Goal: Information Seeking & Learning: Learn about a topic

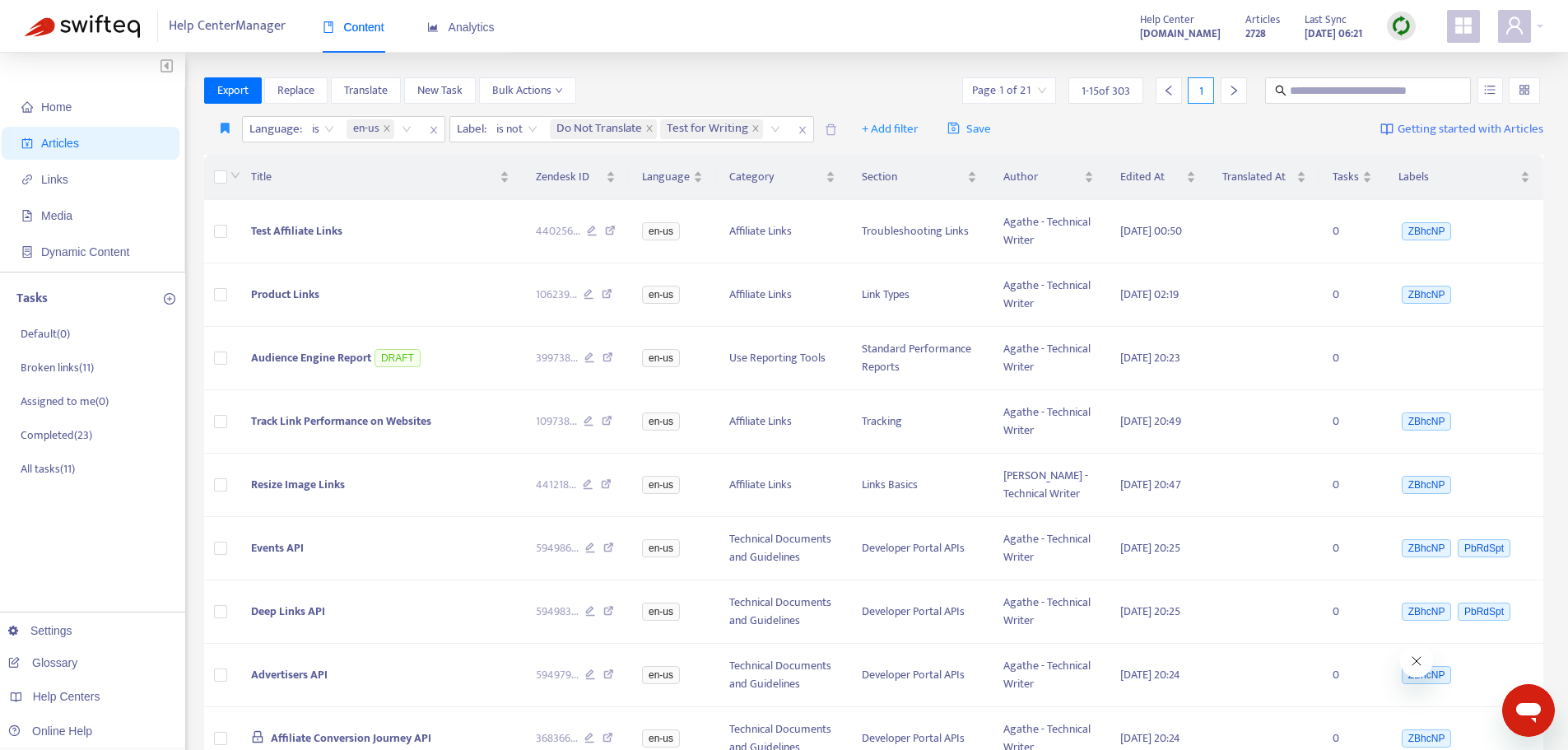
click at [1404, 30] on img at bounding box center [1402, 26] width 21 height 21
click at [1400, 61] on link "Quick Sync" at bounding box center [1435, 59] width 70 height 19
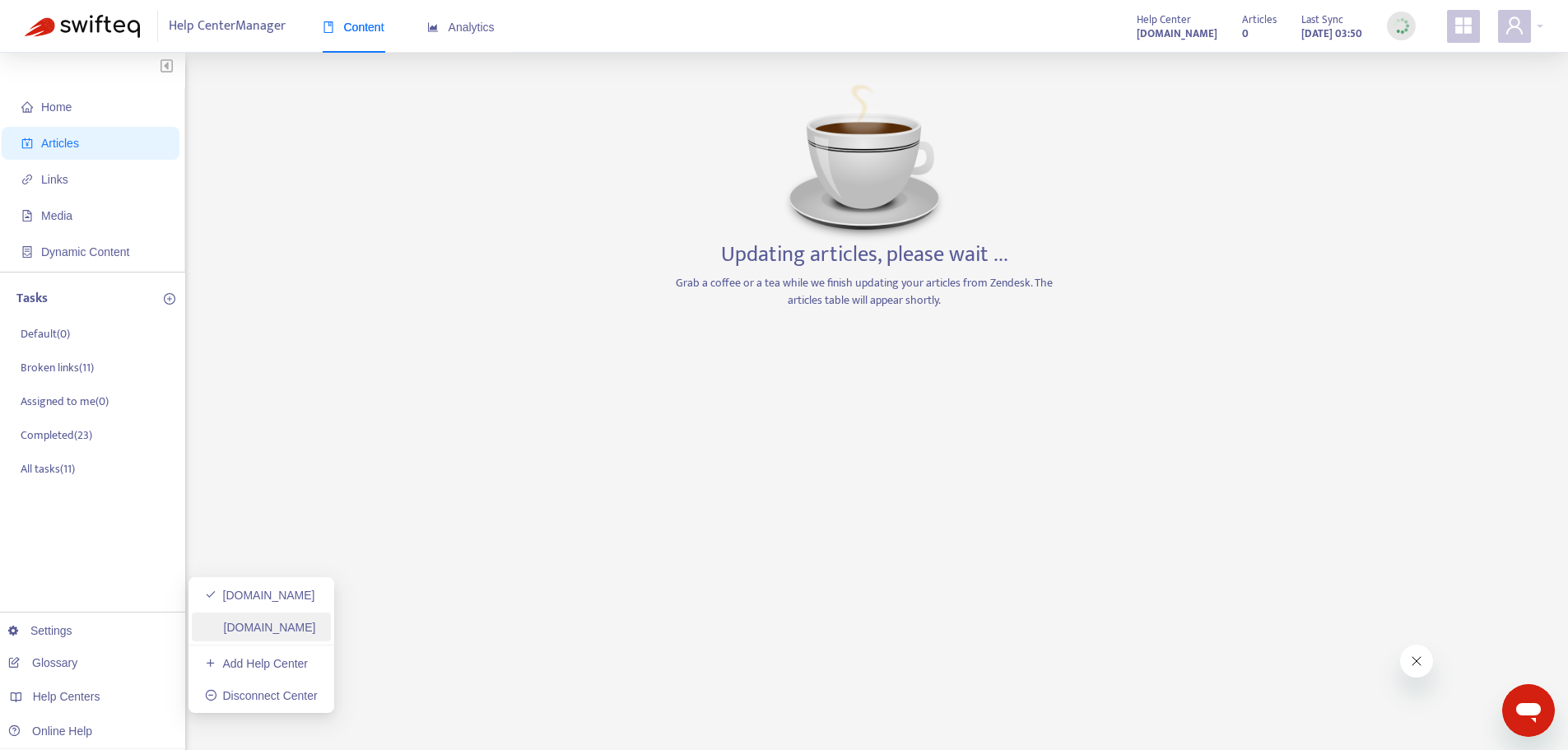
click at [295, 625] on link "[DOMAIN_NAME]" at bounding box center [260, 627] width 111 height 13
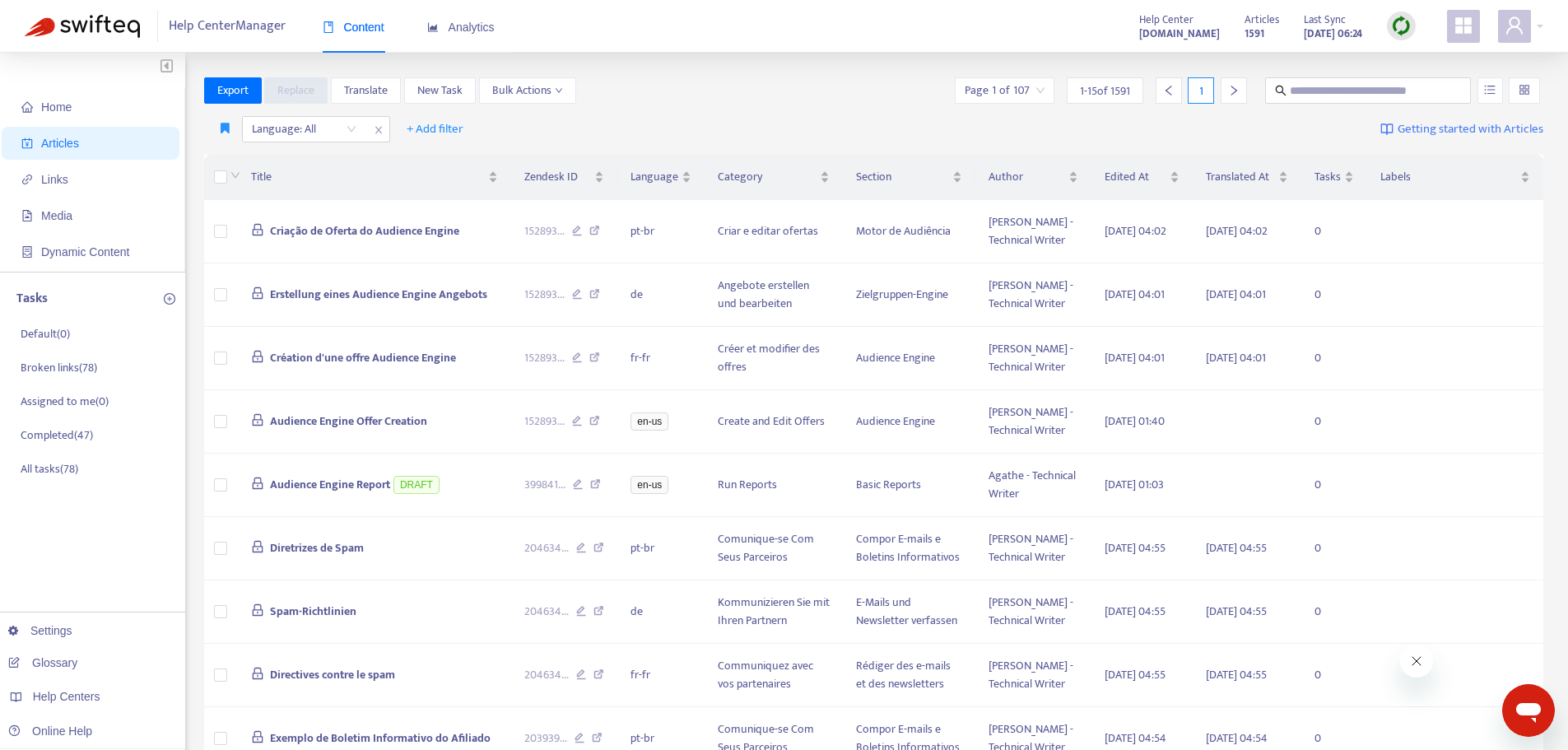
click at [1394, 19] on img at bounding box center [1402, 26] width 21 height 21
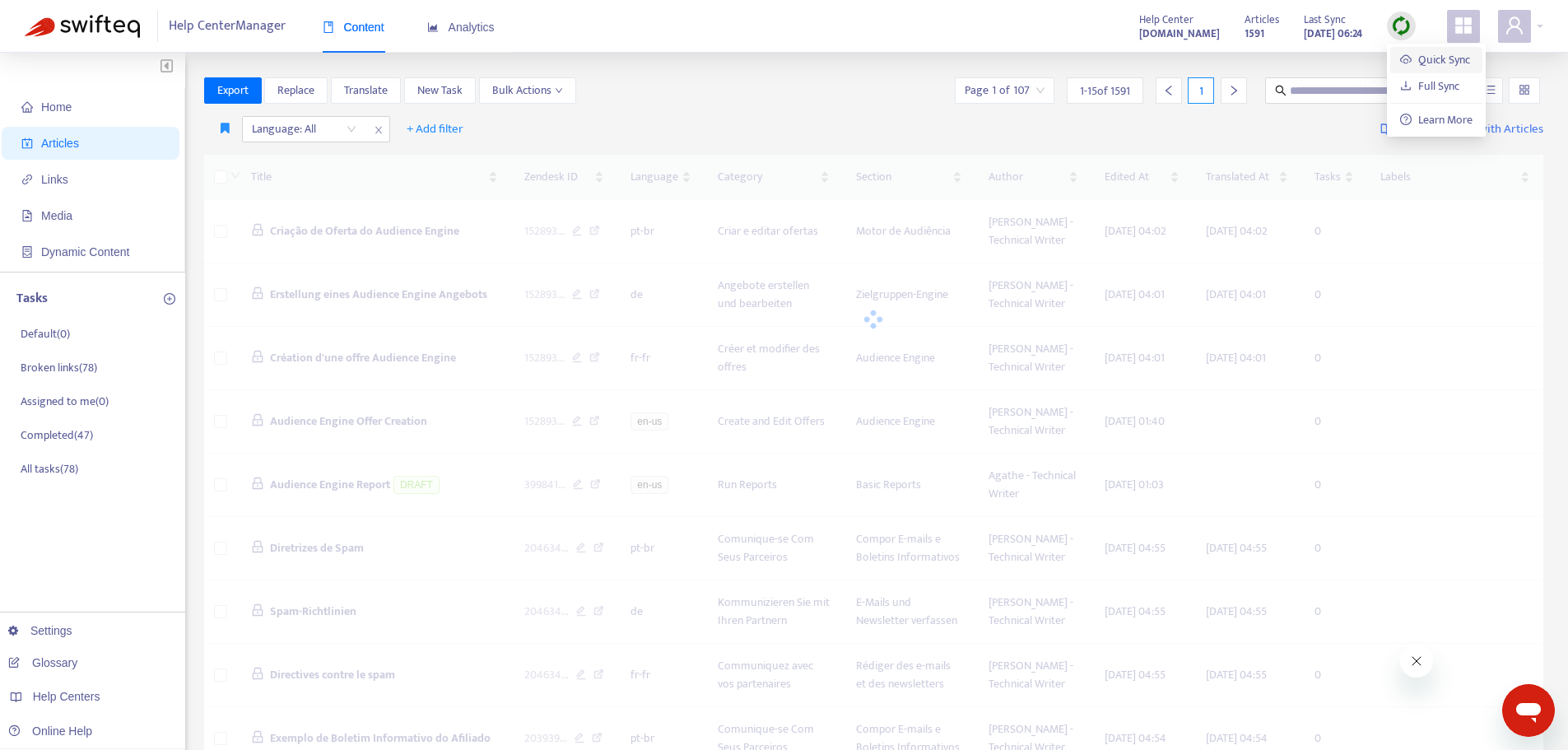
click at [1414, 61] on link "Quick Sync" at bounding box center [1435, 59] width 70 height 19
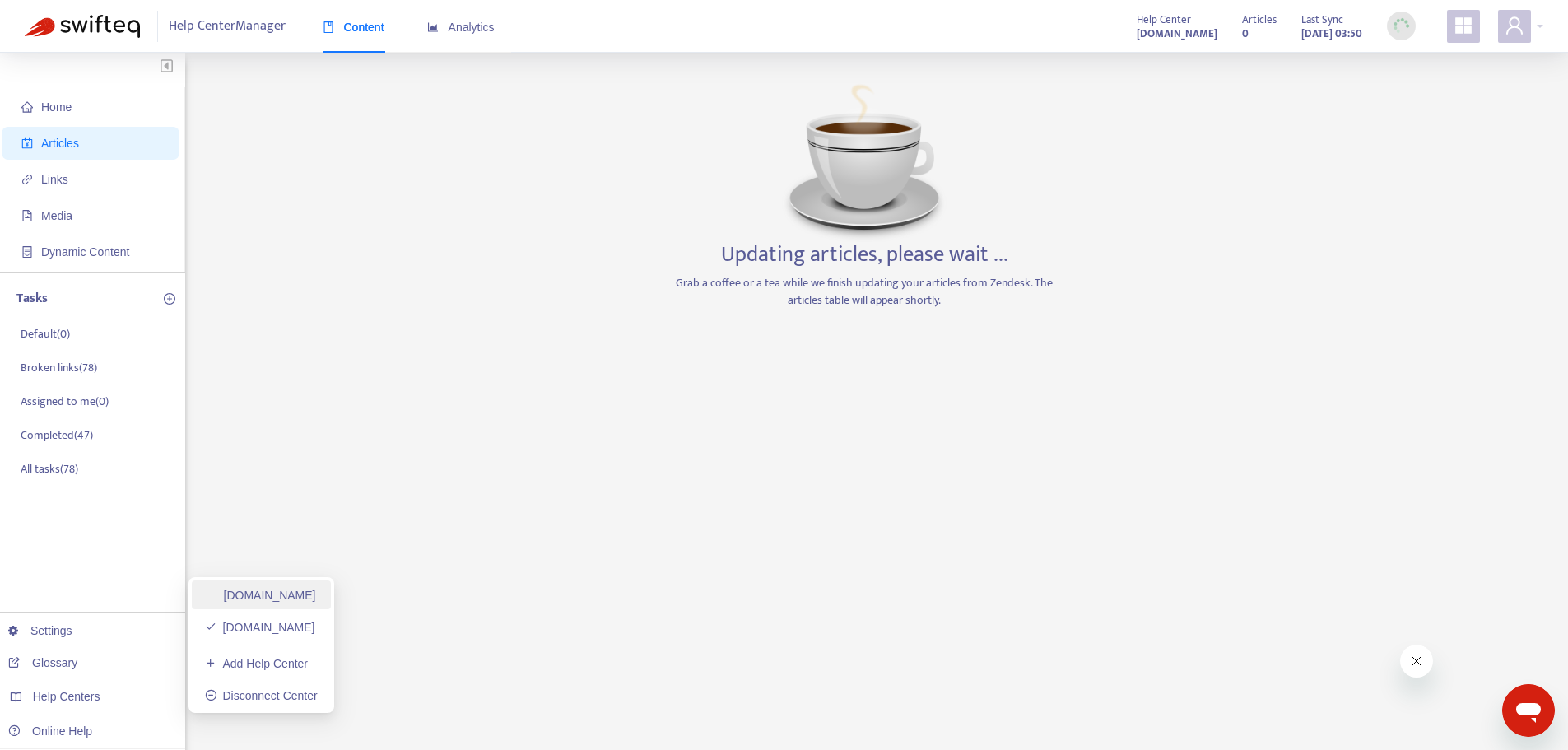
click at [269, 593] on link "[DOMAIN_NAME]" at bounding box center [260, 595] width 111 height 13
click at [297, 630] on link "[DOMAIN_NAME]" at bounding box center [260, 627] width 111 height 13
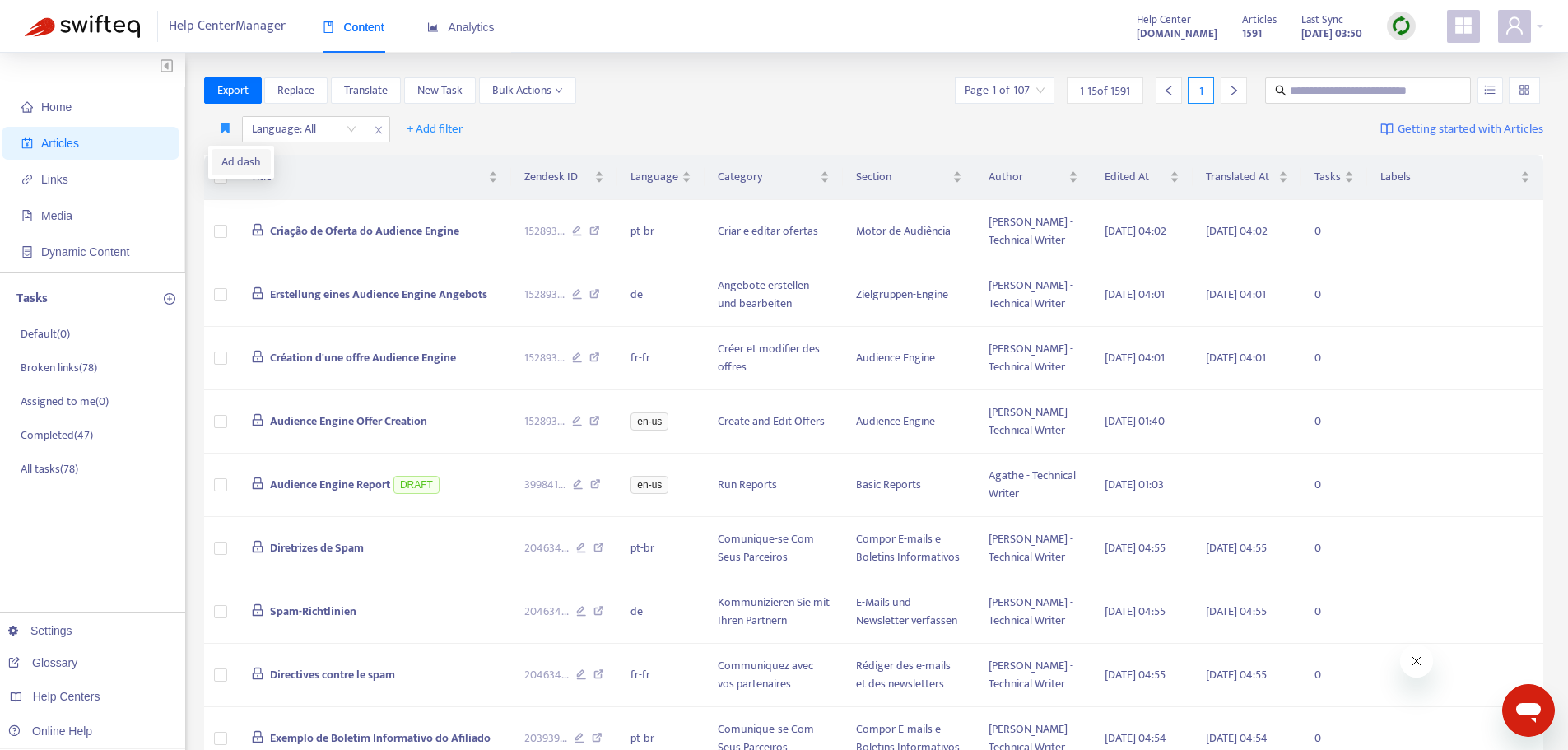
click at [230, 167] on span "Ad dash" at bounding box center [240, 163] width 39 height 18
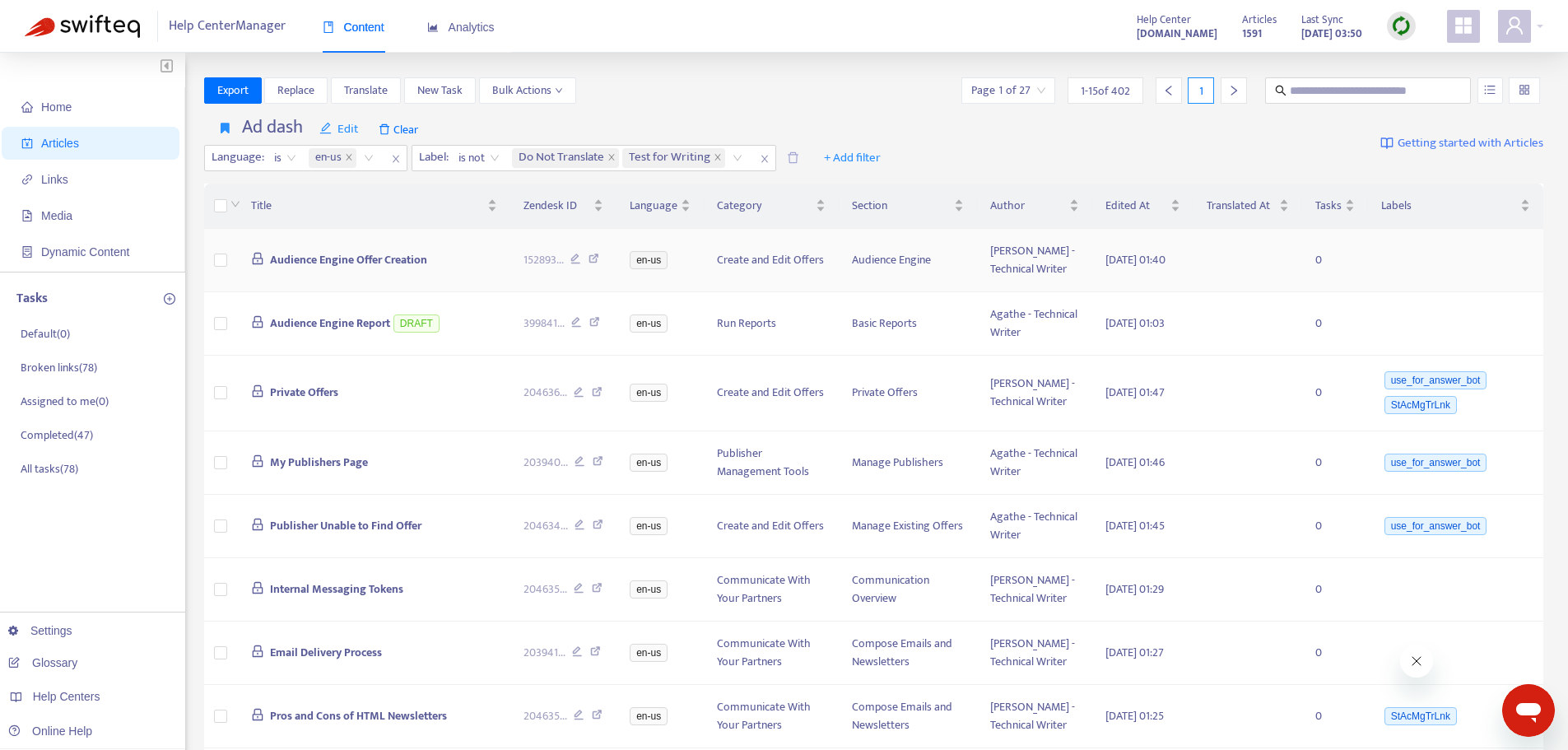
click at [329, 259] on span "Audience Engine Offer Creation" at bounding box center [348, 259] width 157 height 19
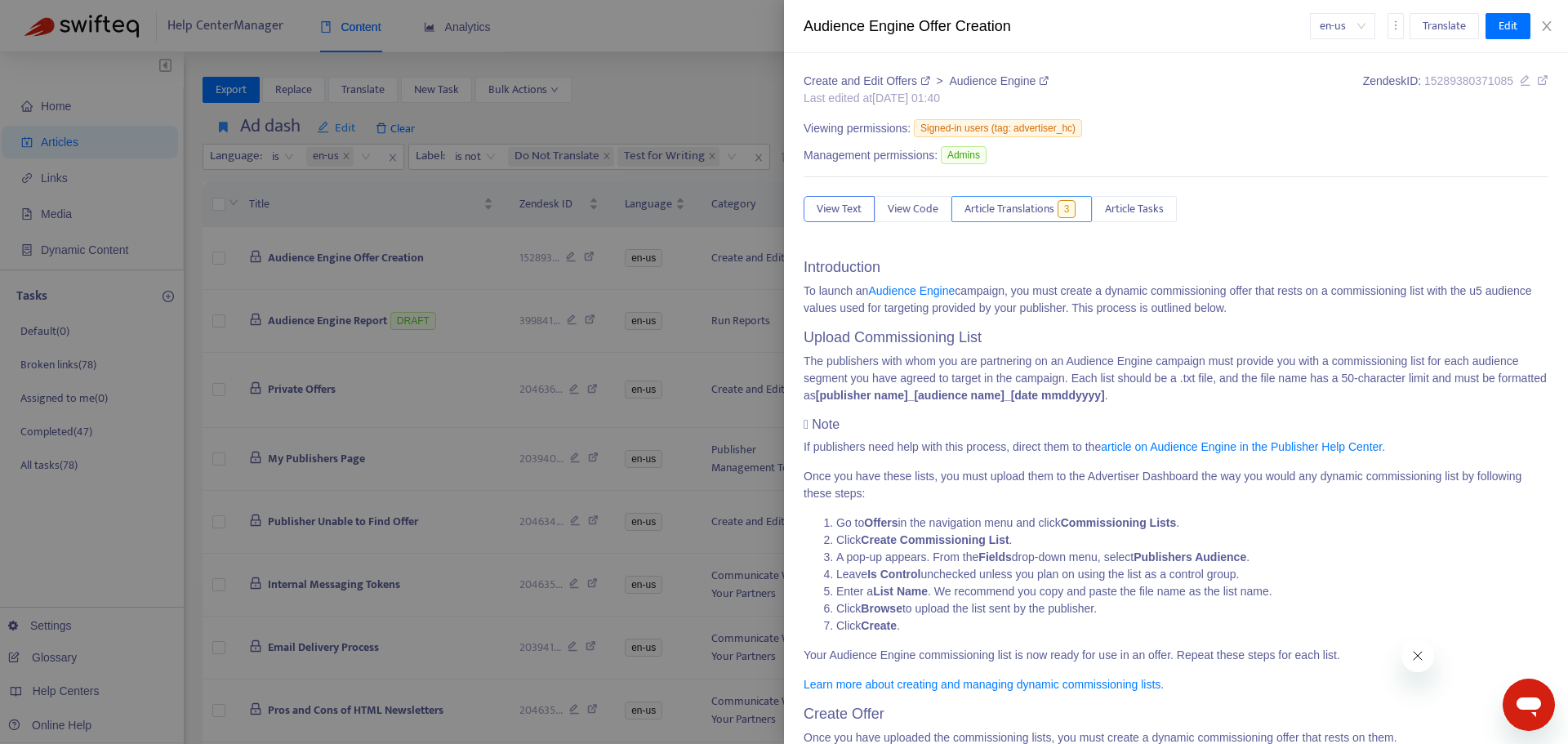
click at [1085, 199] on button "Article Translations 3" at bounding box center [1021, 208] width 140 height 26
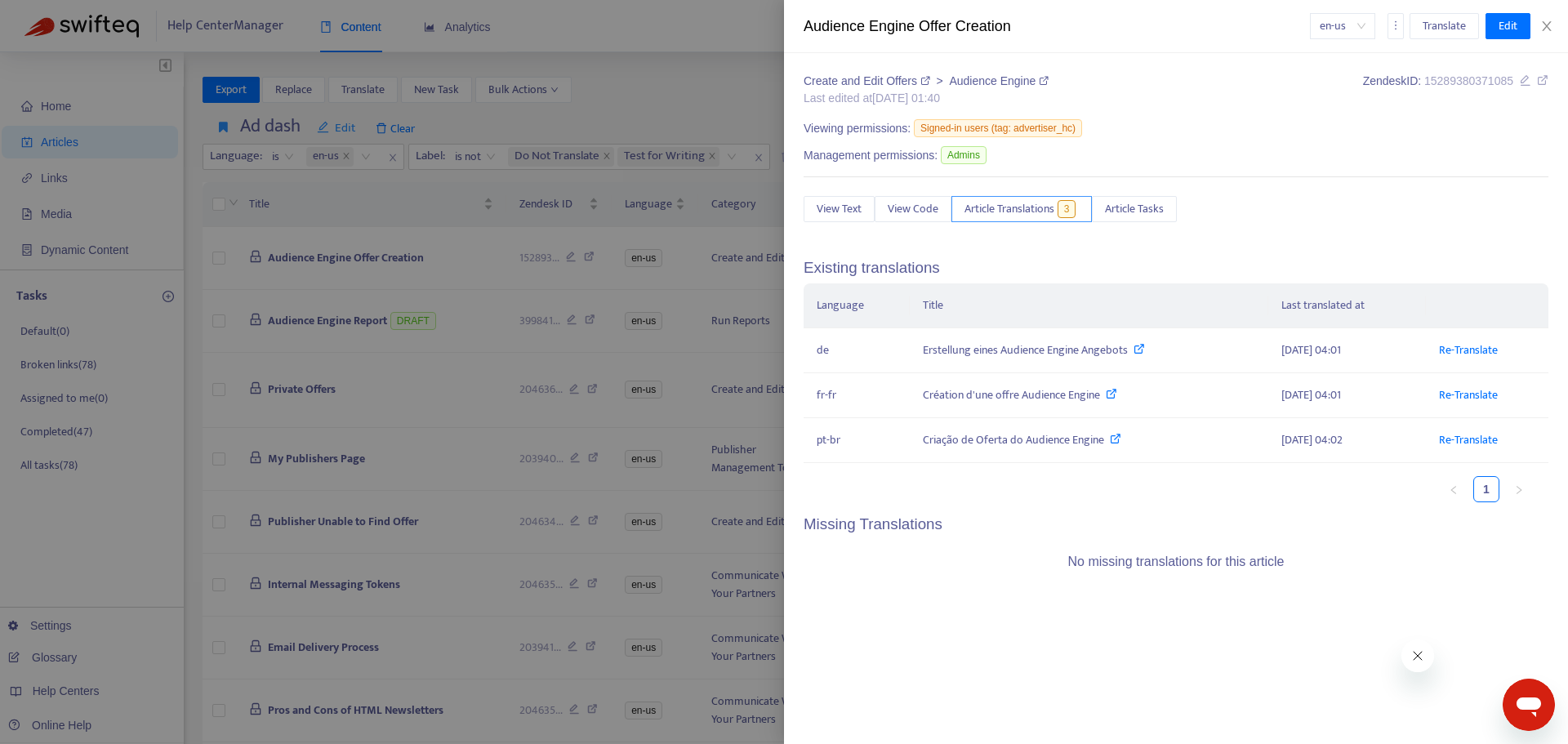
click at [1060, 208] on span "3" at bounding box center [1067, 209] width 19 height 18
drag, startPoint x: 111, startPoint y: 647, endPoint x: 73, endPoint y: 668, distance: 43.4
click at [78, 655] on div at bounding box center [784, 372] width 1568 height 744
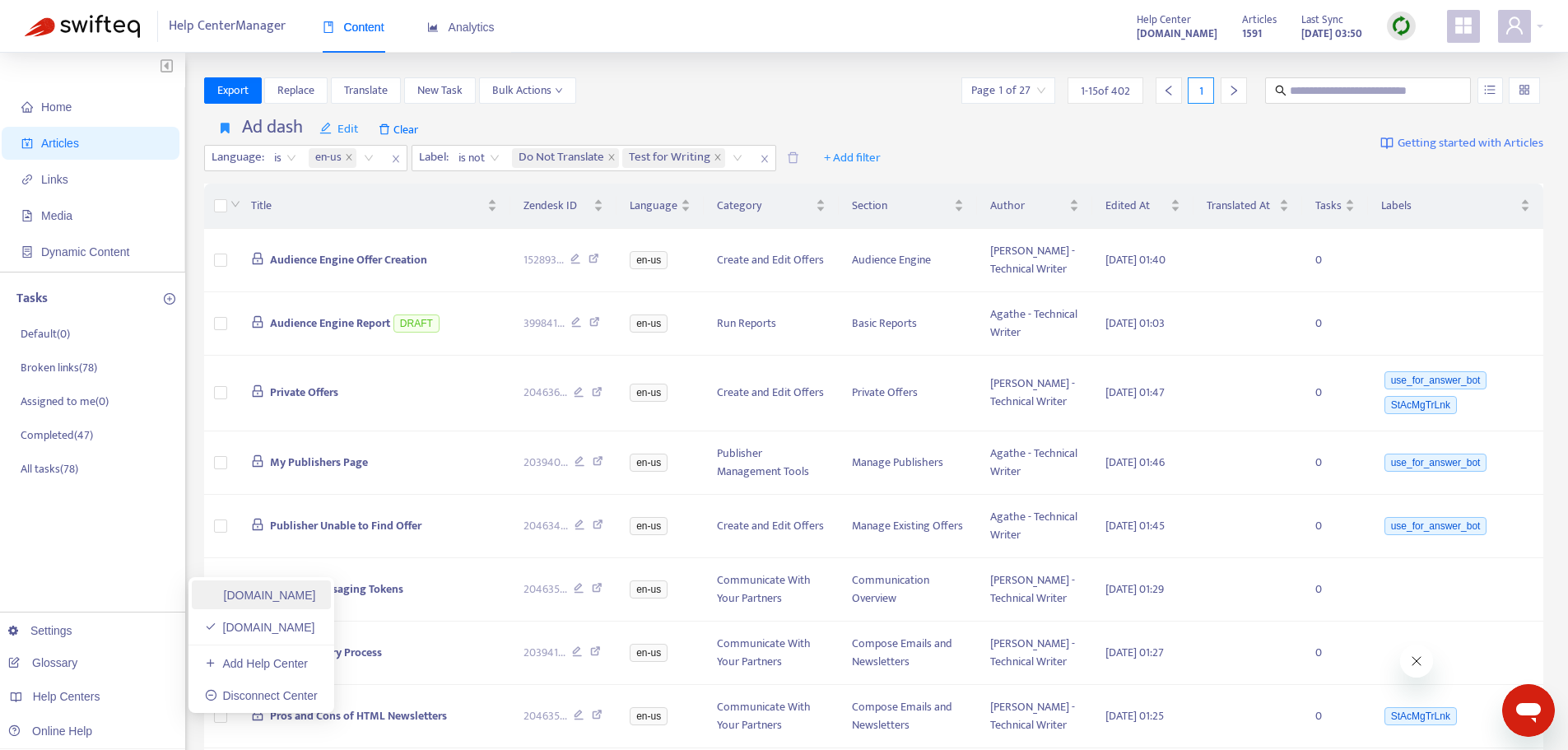
click at [310, 597] on link "[DOMAIN_NAME]" at bounding box center [260, 595] width 111 height 13
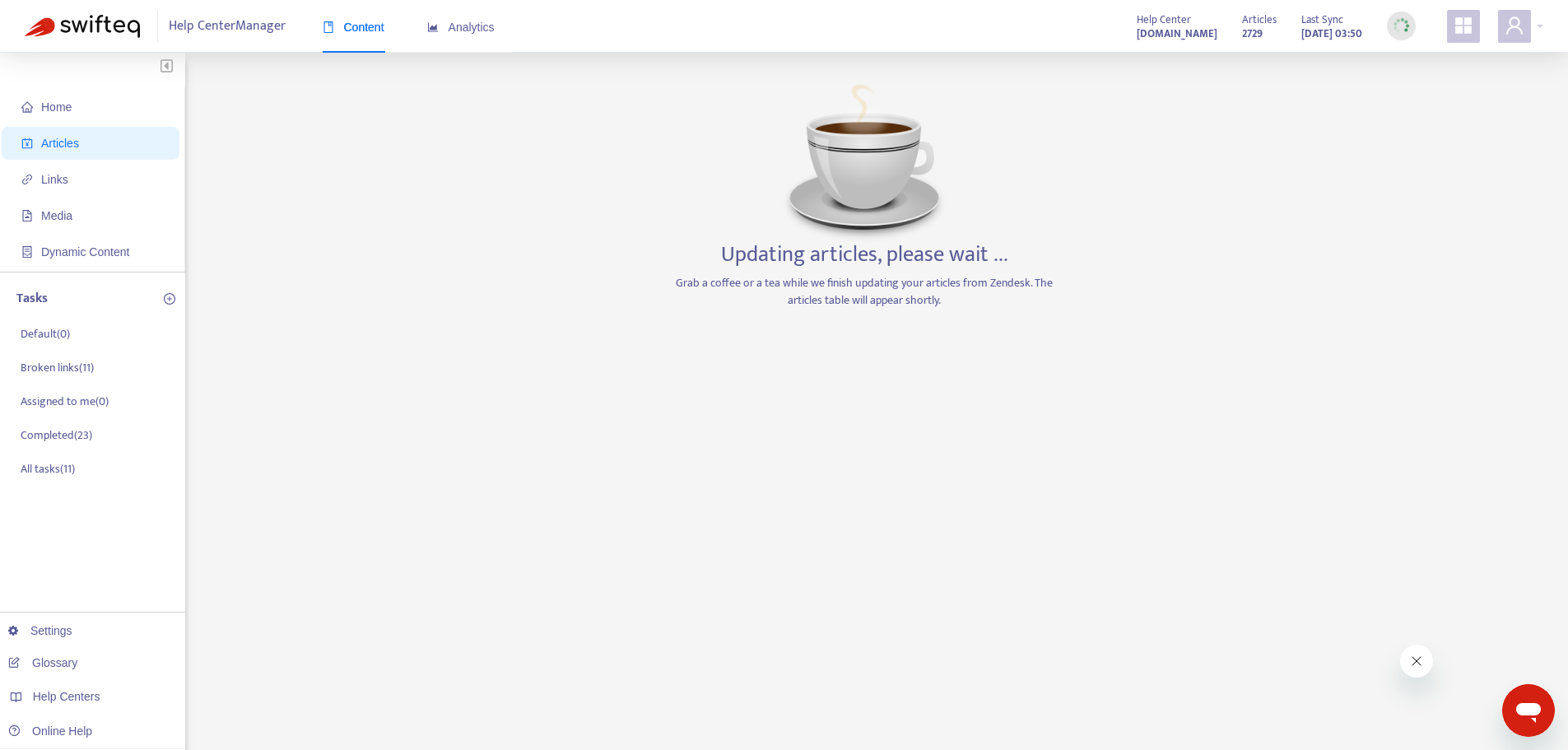
click at [361, 493] on div "Home Articles Links Media Dynamic Content Tasks Default ( 0 ) Broken links ( 11…" at bounding box center [784, 559] width 1519 height 963
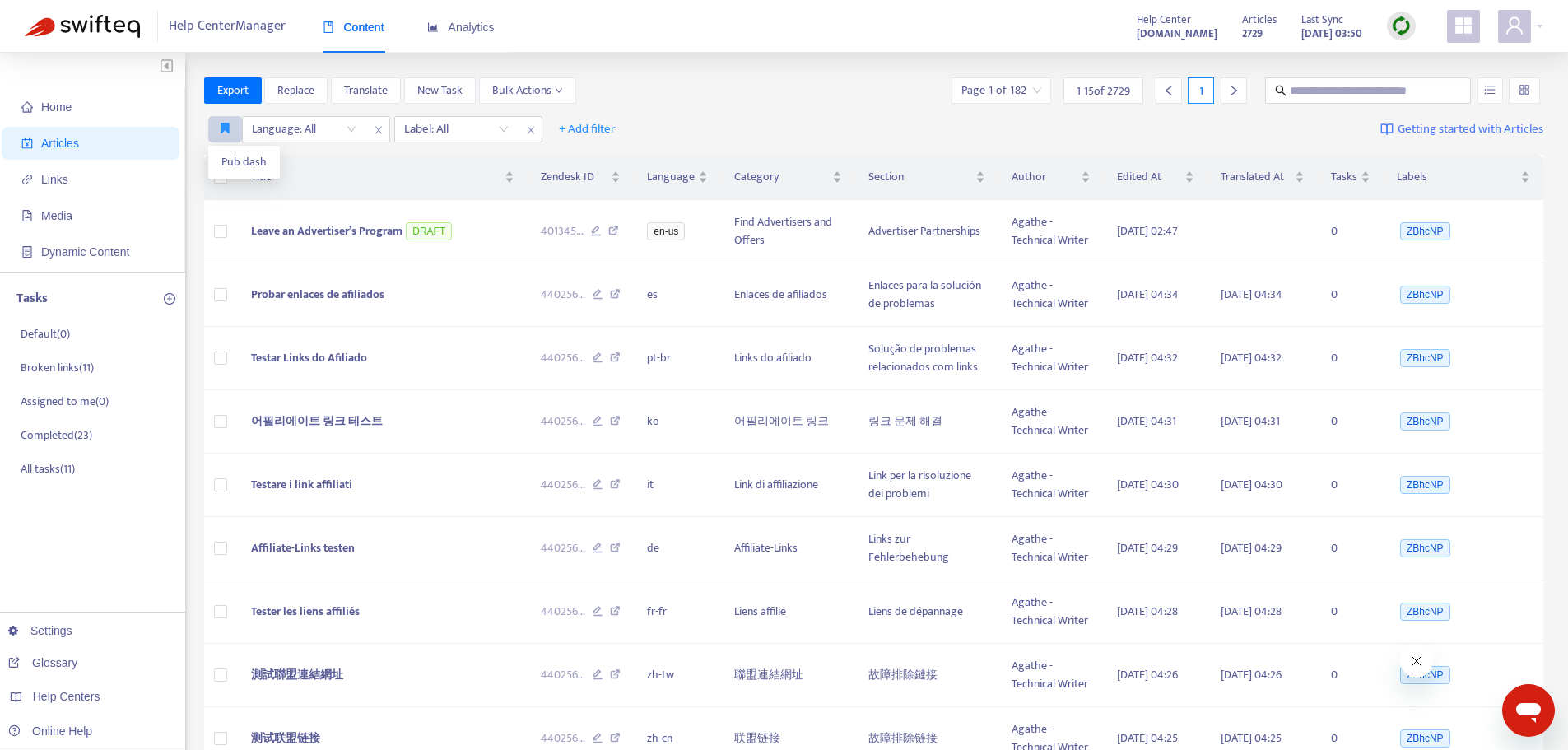
click at [226, 121] on button "button" at bounding box center [225, 129] width 34 height 26
click at [231, 153] on span "Pub dash" at bounding box center [244, 163] width 46 height 18
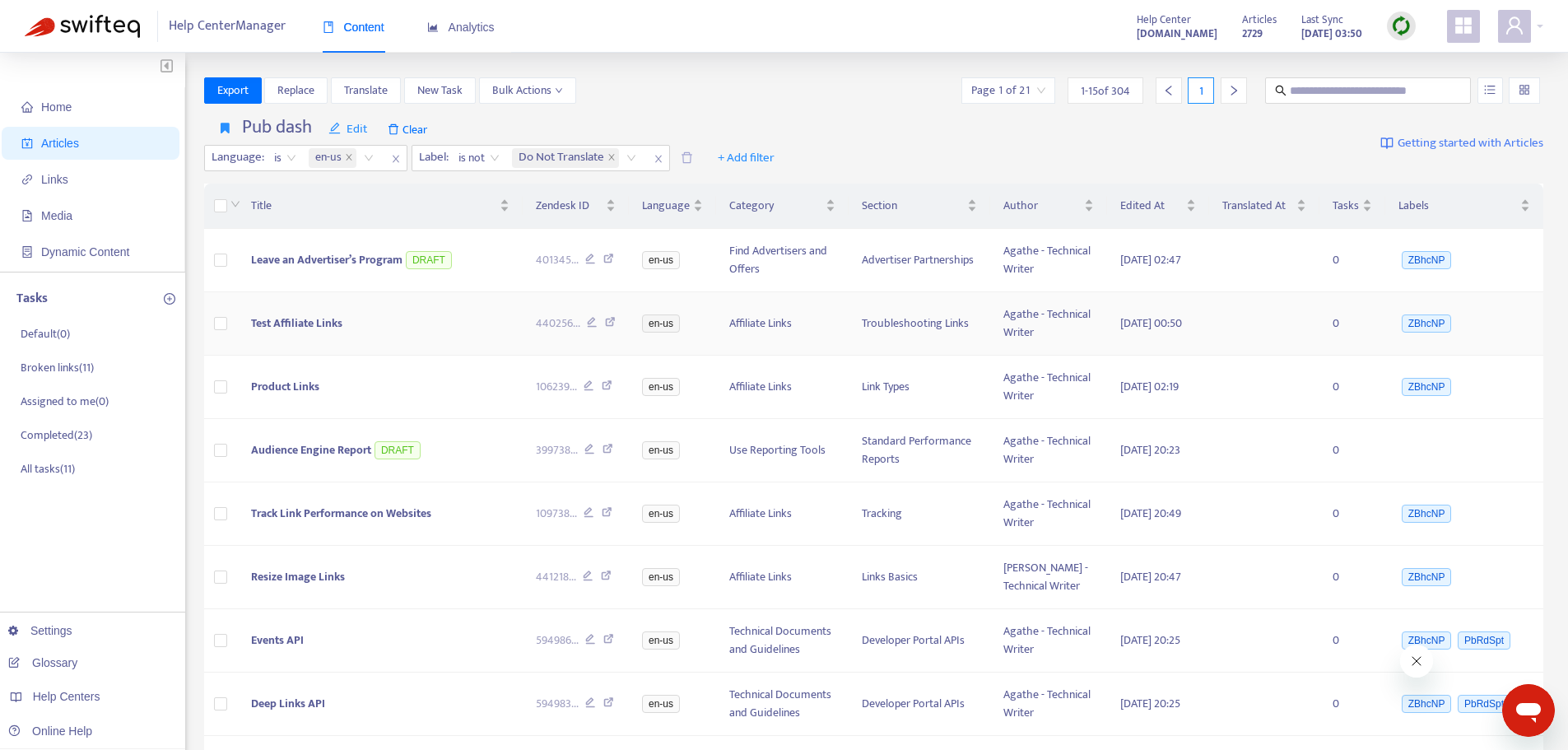
click at [302, 314] on span "Test Affiliate Links" at bounding box center [297, 322] width 91 height 19
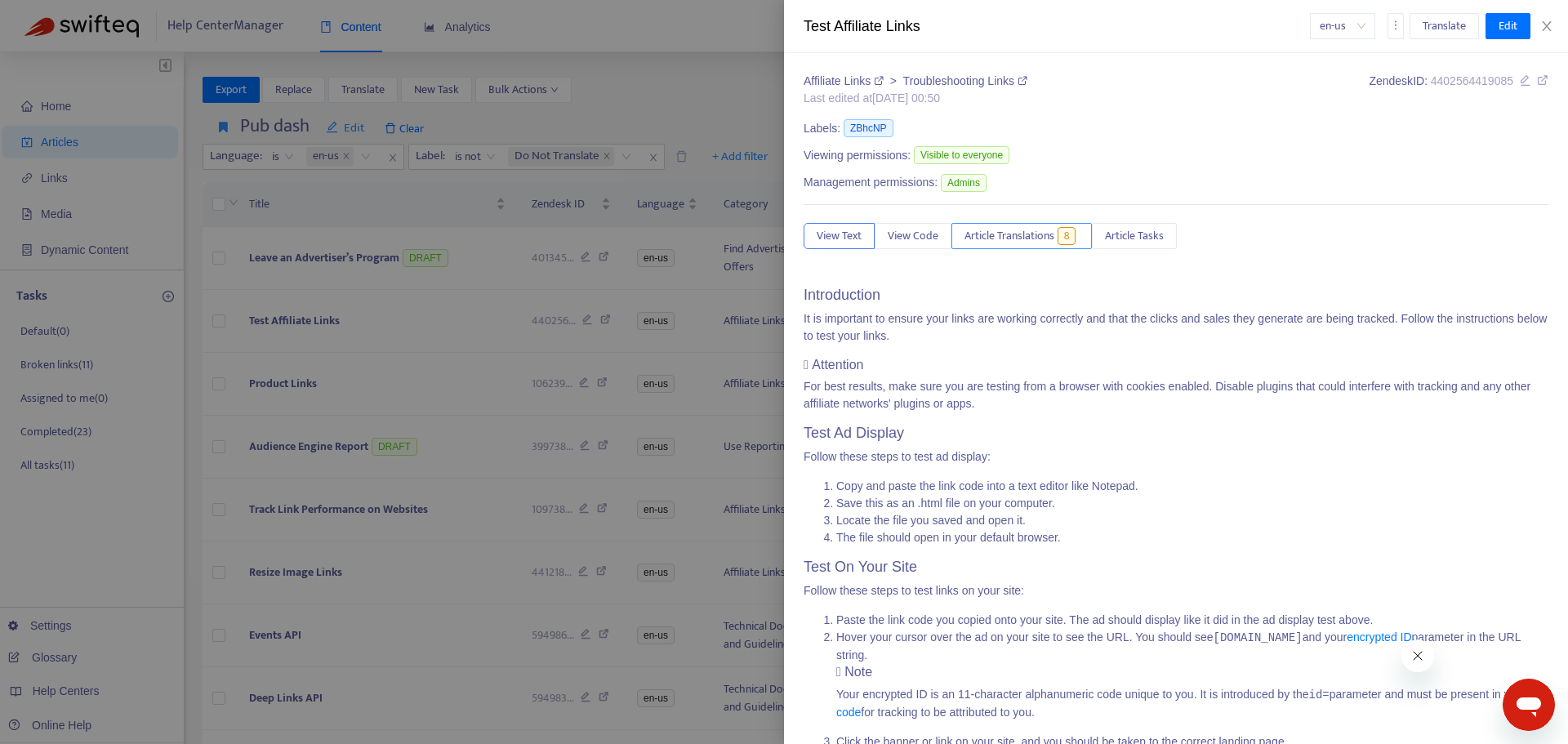
click at [1021, 225] on button "Article Translations 8" at bounding box center [1021, 236] width 140 height 26
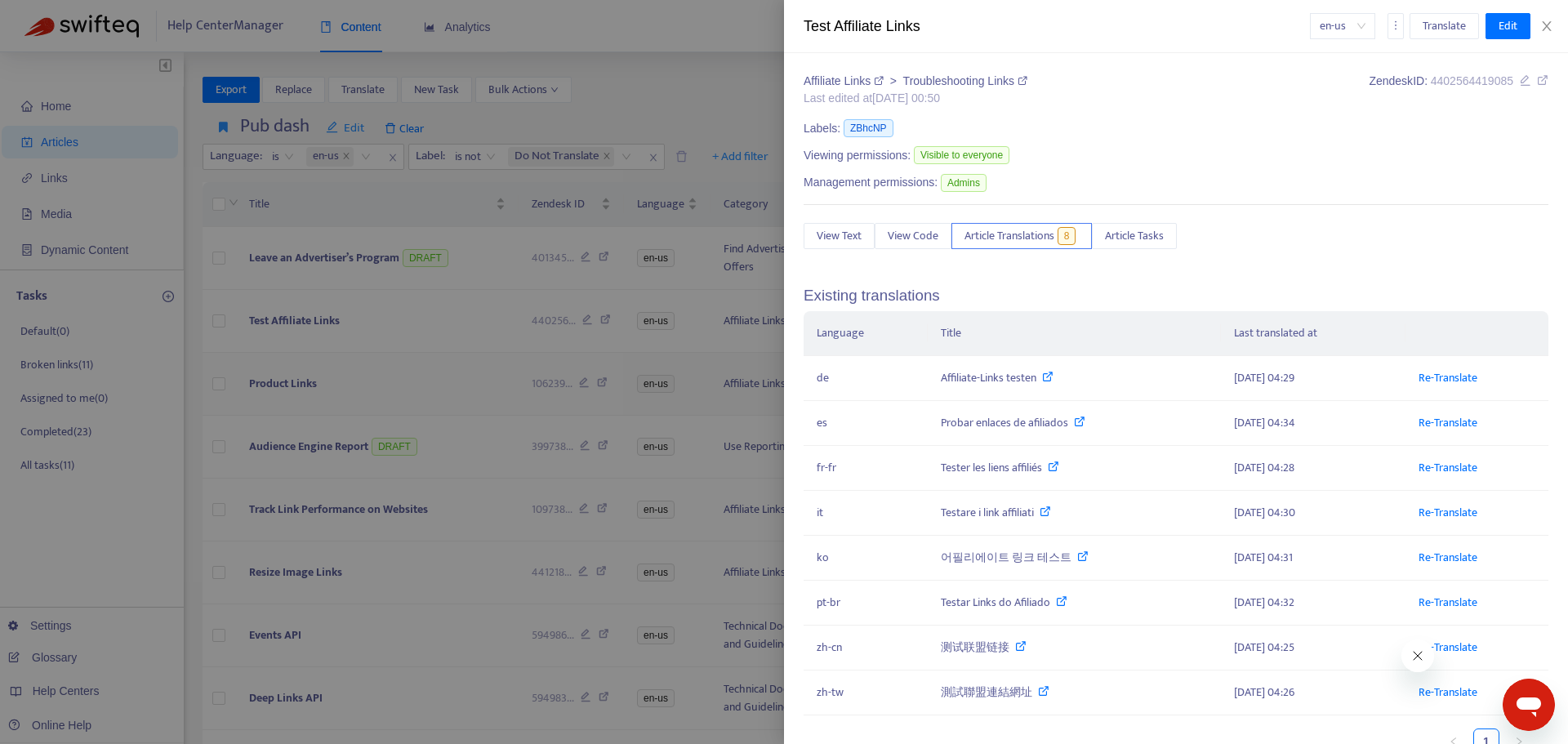
click at [275, 383] on div at bounding box center [784, 372] width 1568 height 744
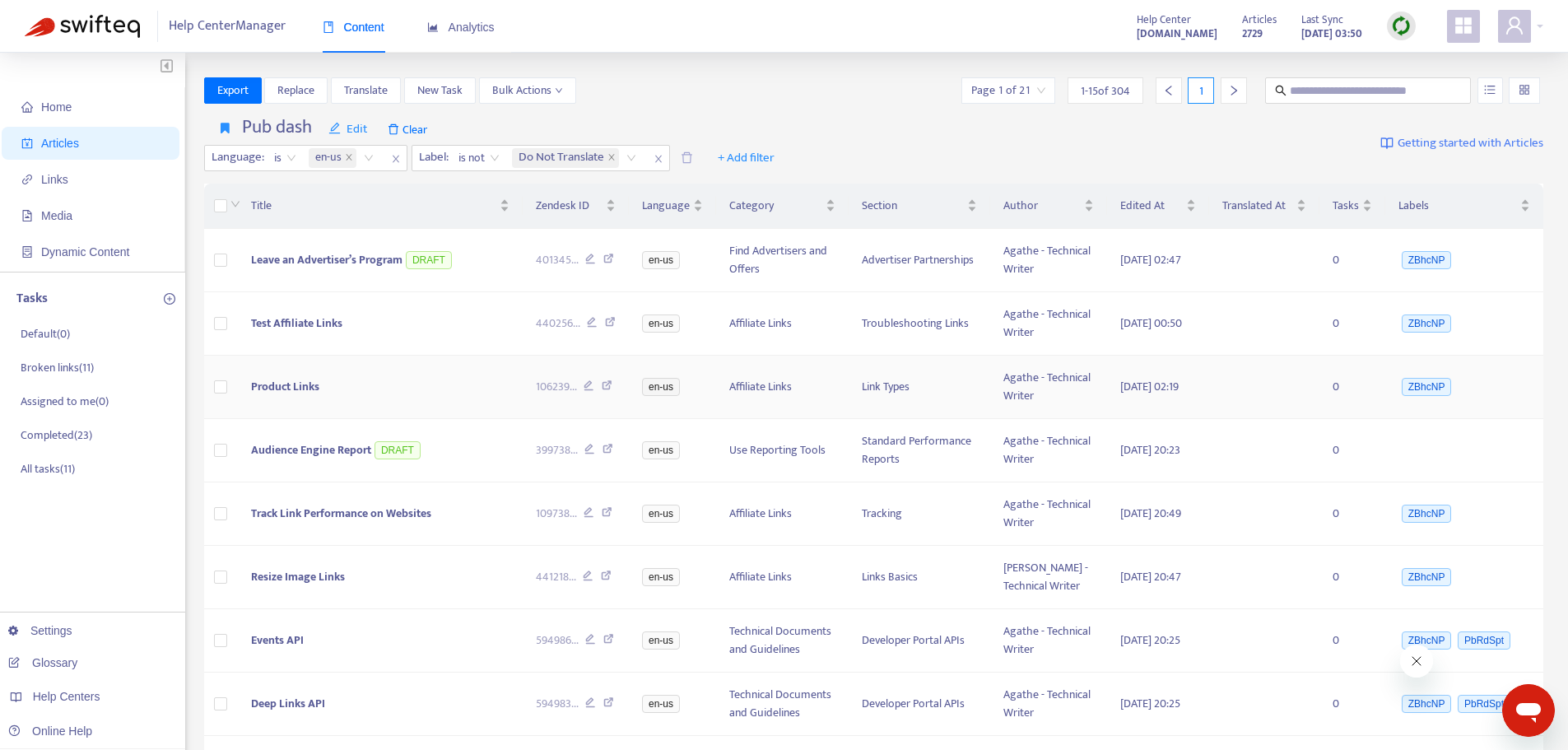
click at [297, 386] on span "Product Links" at bounding box center [285, 386] width 69 height 19
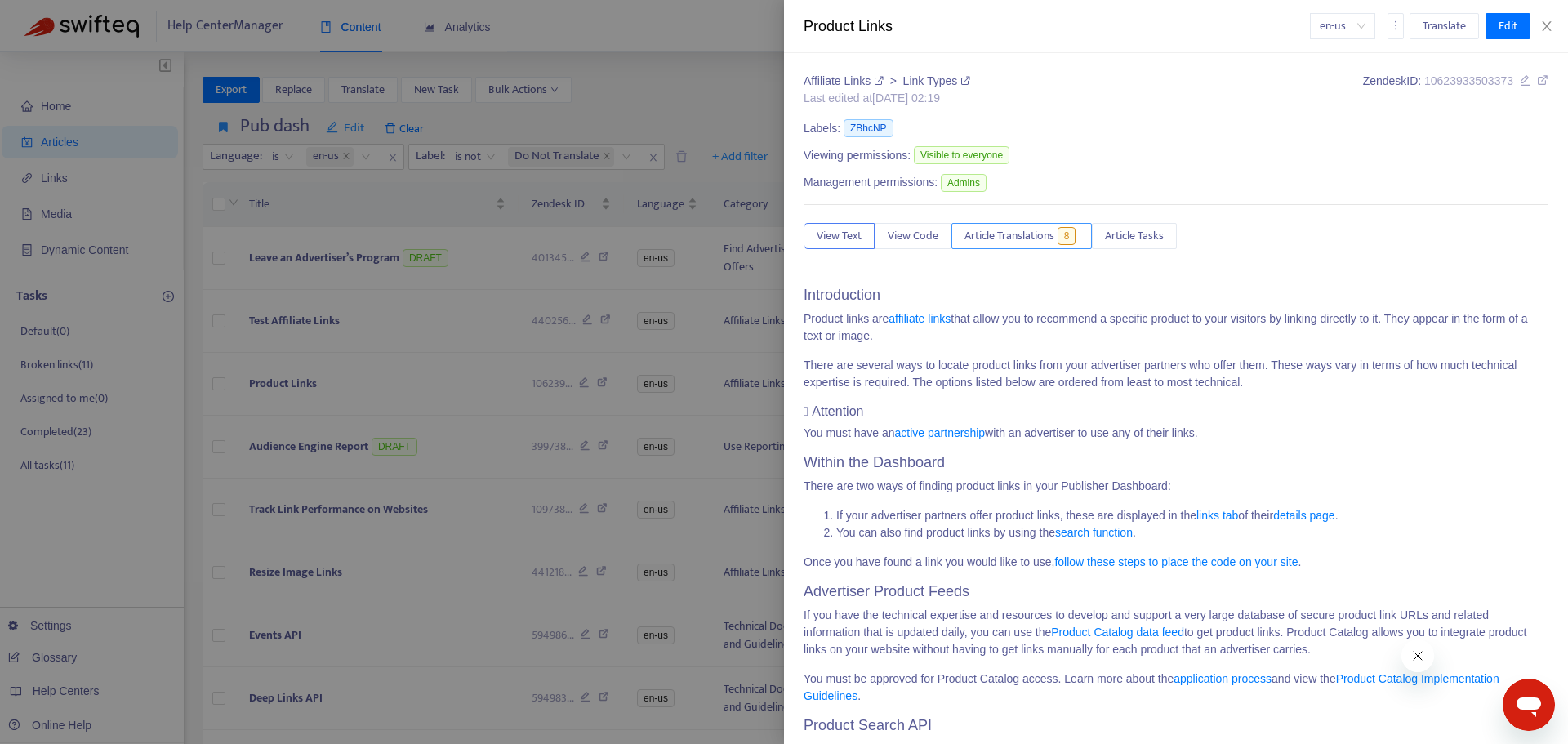
click at [1005, 232] on span "Article Translations" at bounding box center [1009, 236] width 90 height 18
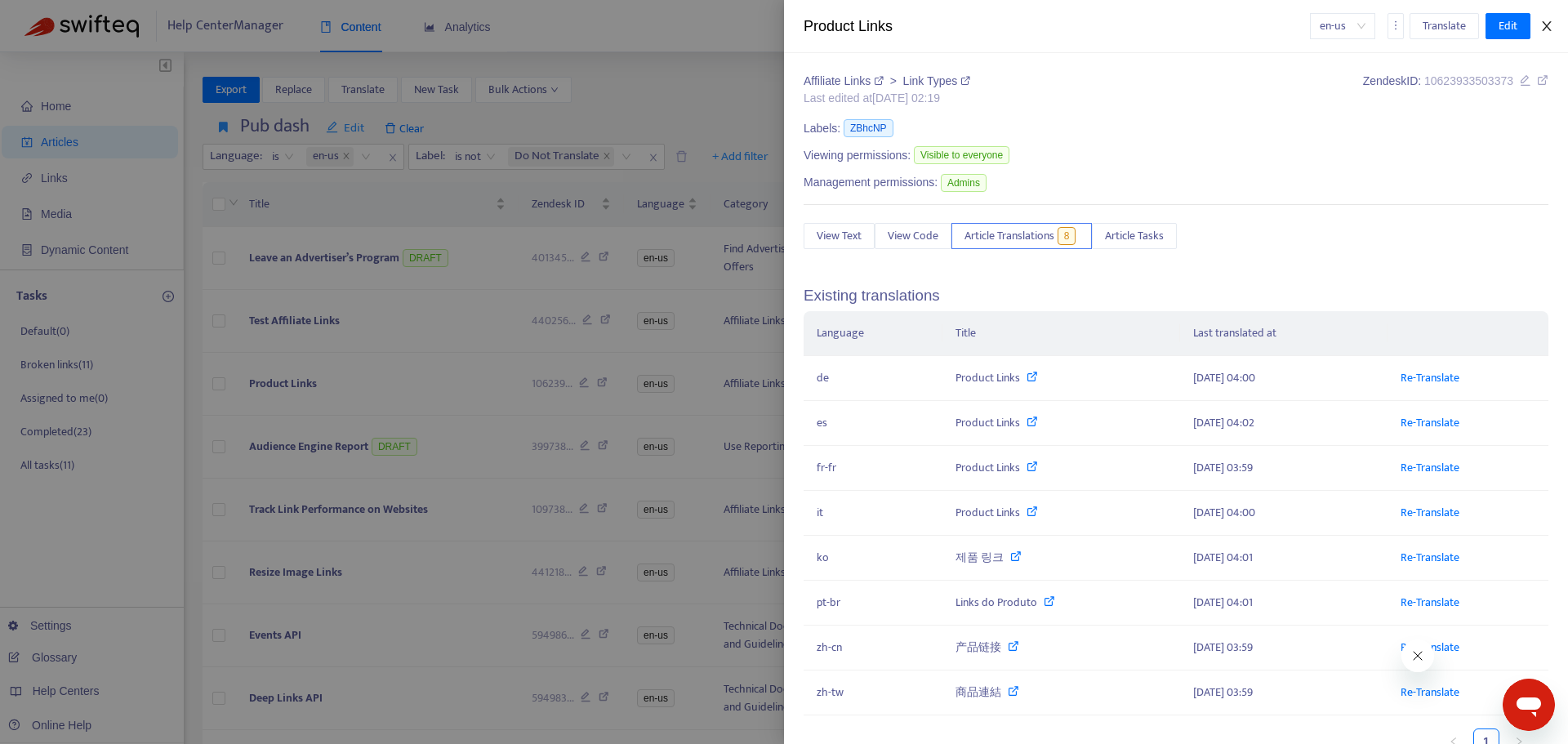
click at [1544, 29] on icon "close" at bounding box center [1546, 26] width 13 height 13
